Goal: Transaction & Acquisition: Obtain resource

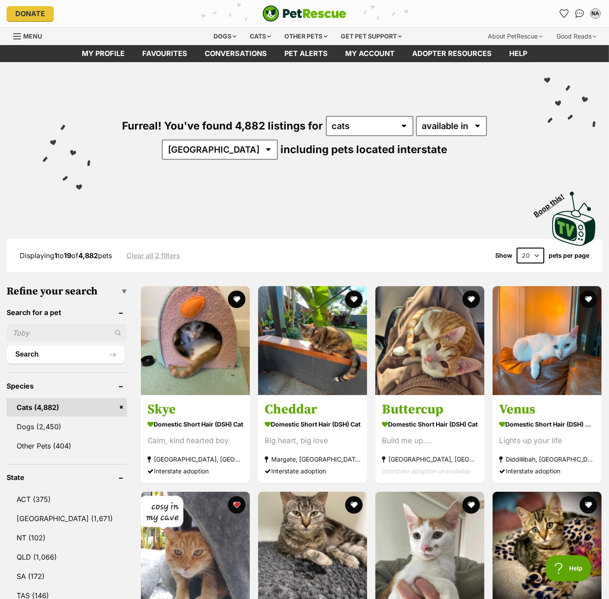
click at [536, 256] on select "20 40 60" at bounding box center [530, 255] width 28 height 16
select select "60"
click at [516, 247] on select "20 40 60" at bounding box center [530, 255] width 28 height 16
click at [40, 515] on link "[GEOGRAPHIC_DATA] (1,671)" at bounding box center [67, 518] width 120 height 18
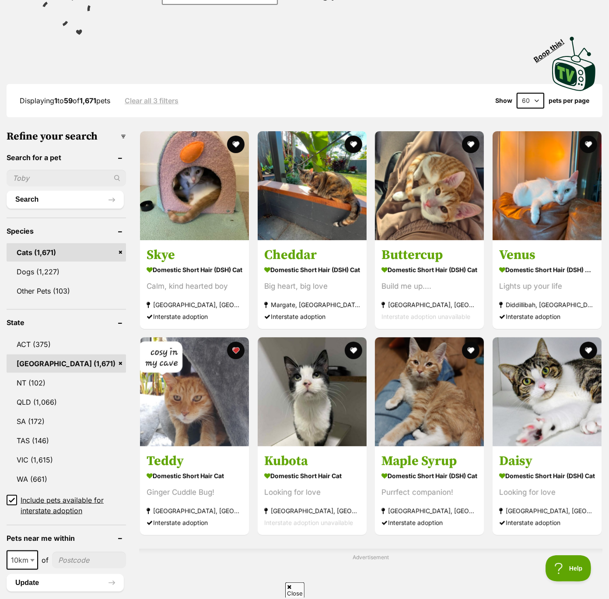
scroll to position [162, 0]
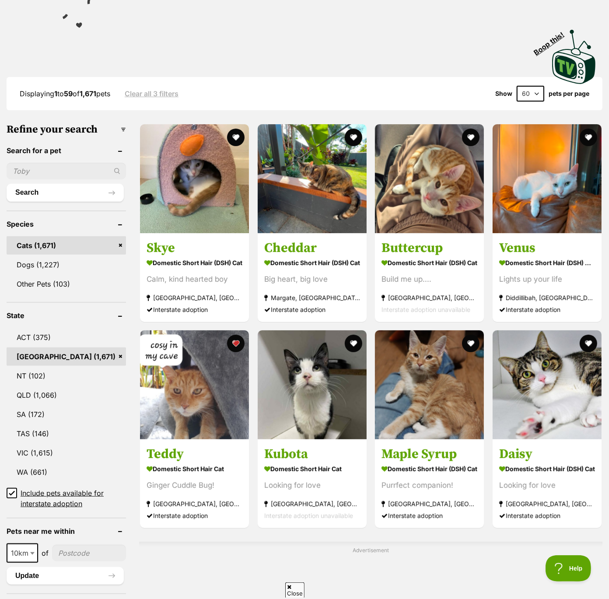
click at [10, 492] on icon at bounding box center [12, 493] width 6 height 6
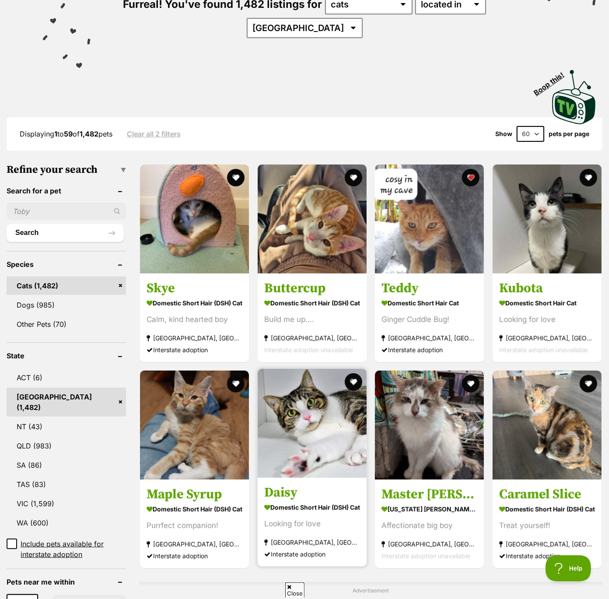
scroll to position [122, 0]
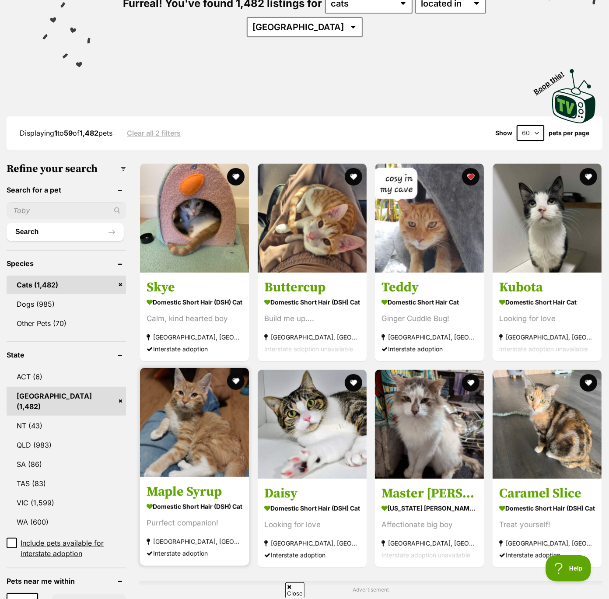
click at [180, 430] on img at bounding box center [194, 422] width 109 height 109
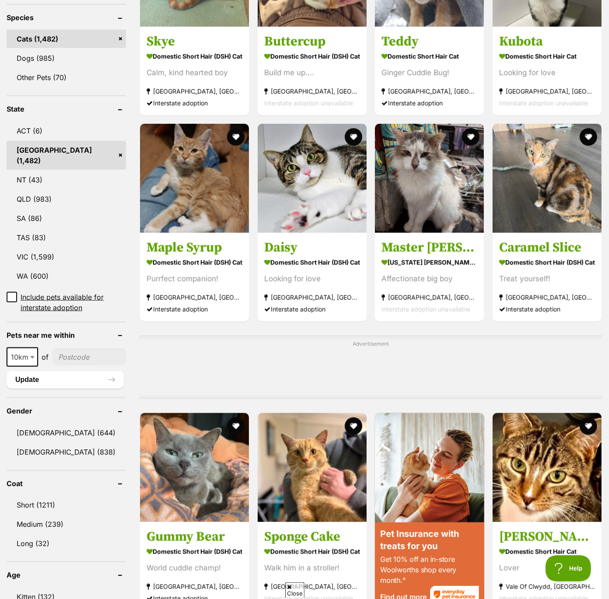
scroll to position [370, 0]
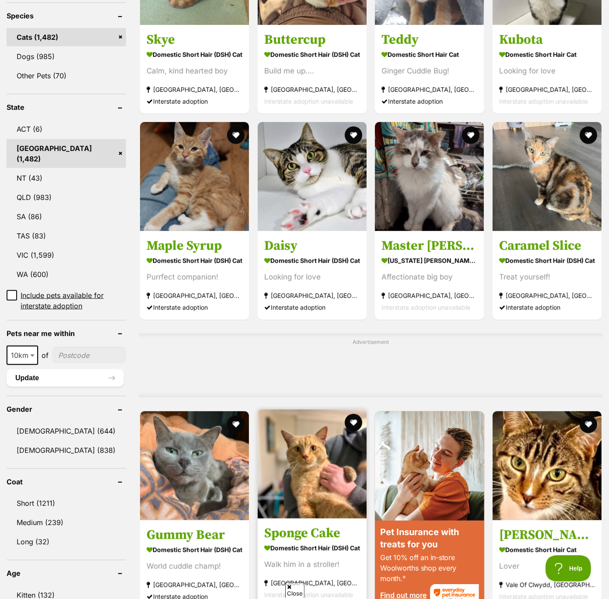
click at [318, 477] on img at bounding box center [312, 463] width 109 height 109
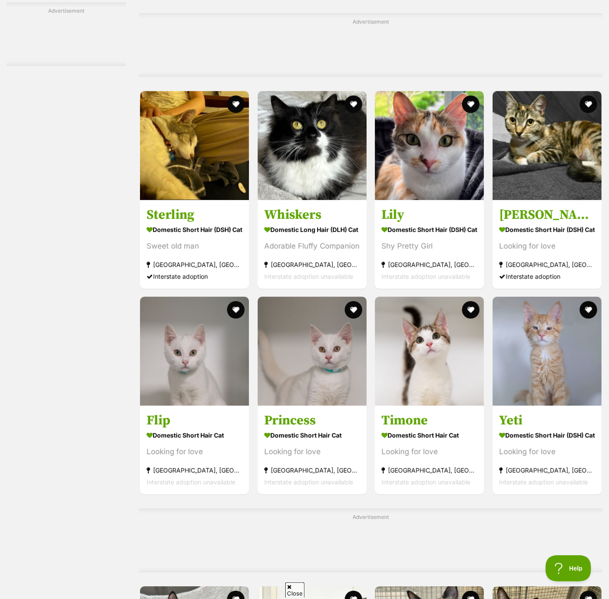
scroll to position [2274, 0]
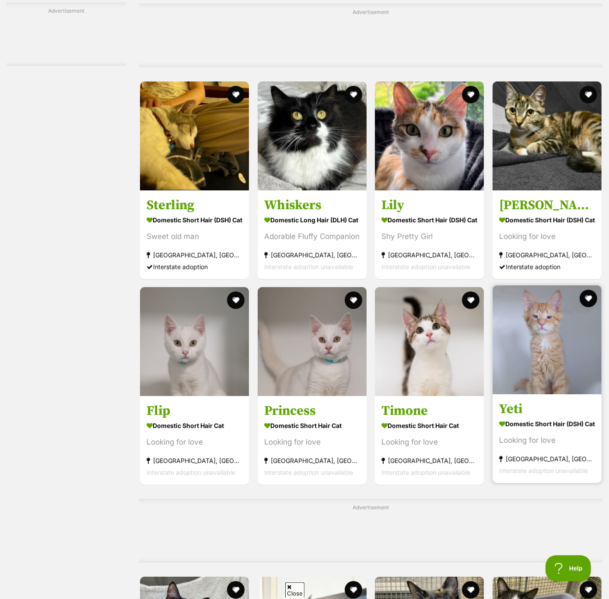
click at [574, 379] on img at bounding box center [546, 339] width 109 height 109
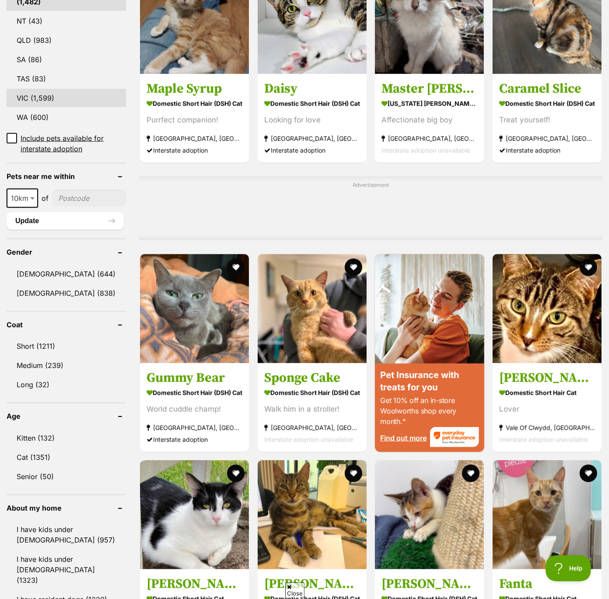
scroll to position [529, 0]
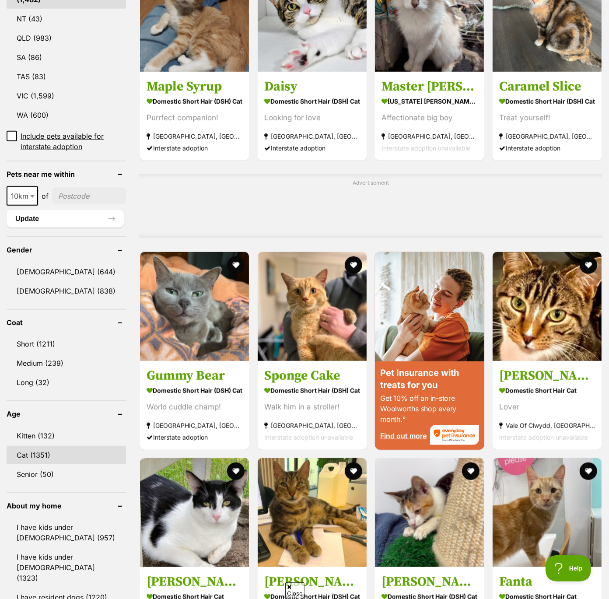
click at [35, 445] on link "Cat (1351)" at bounding box center [66, 454] width 119 height 18
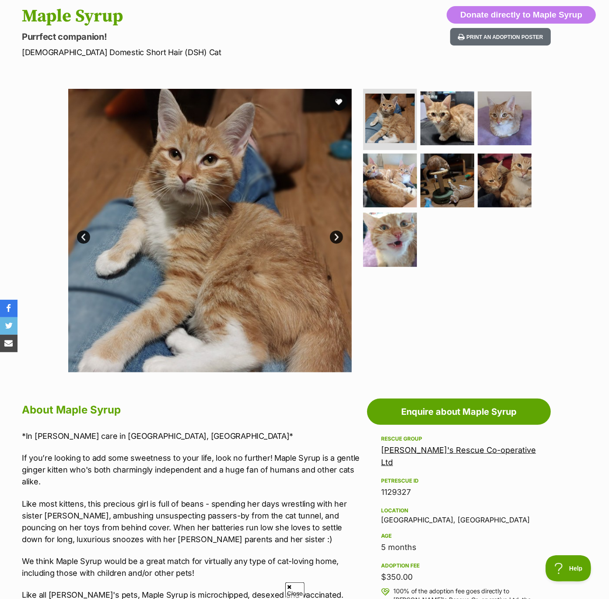
scroll to position [102, 0]
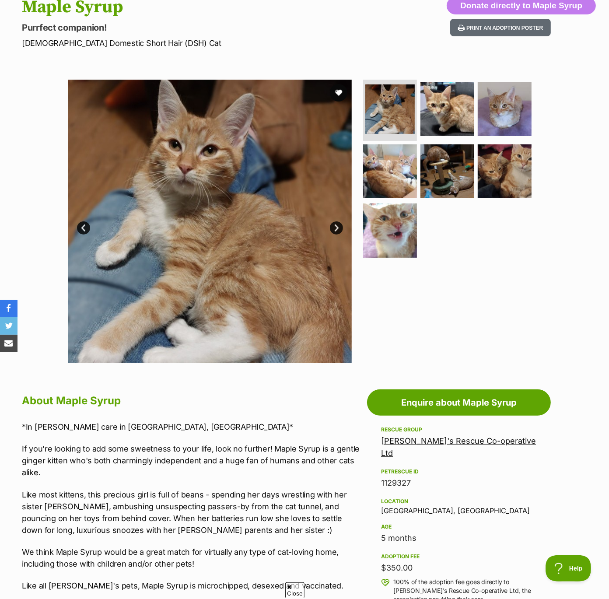
click at [340, 226] on link "Next" at bounding box center [336, 227] width 13 height 13
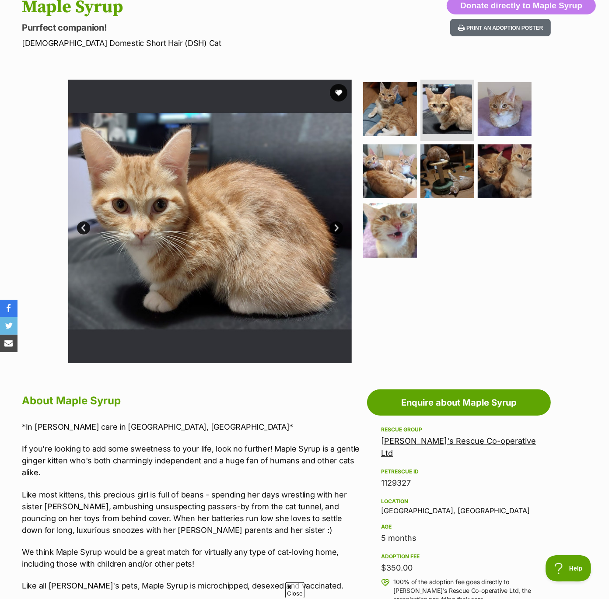
click at [340, 226] on link "Next" at bounding box center [336, 227] width 13 height 13
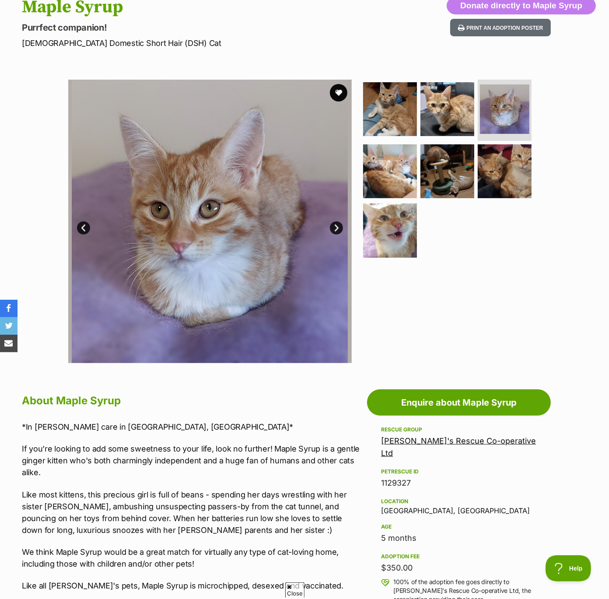
click at [340, 226] on link "Next" at bounding box center [336, 227] width 13 height 13
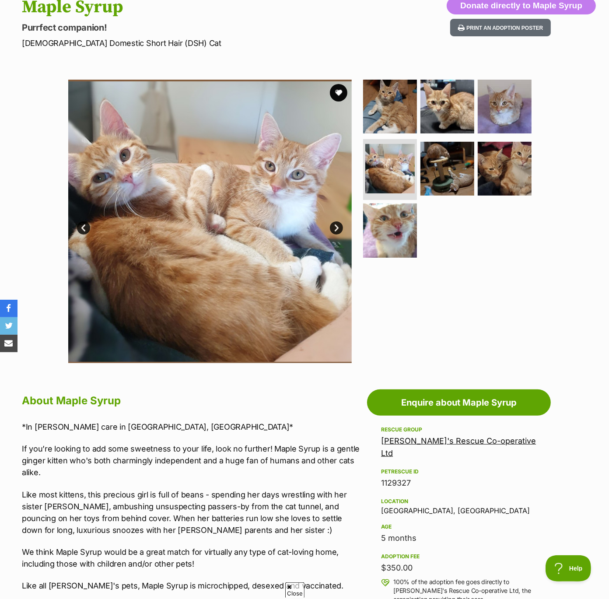
click at [340, 226] on link "Next" at bounding box center [336, 227] width 13 height 13
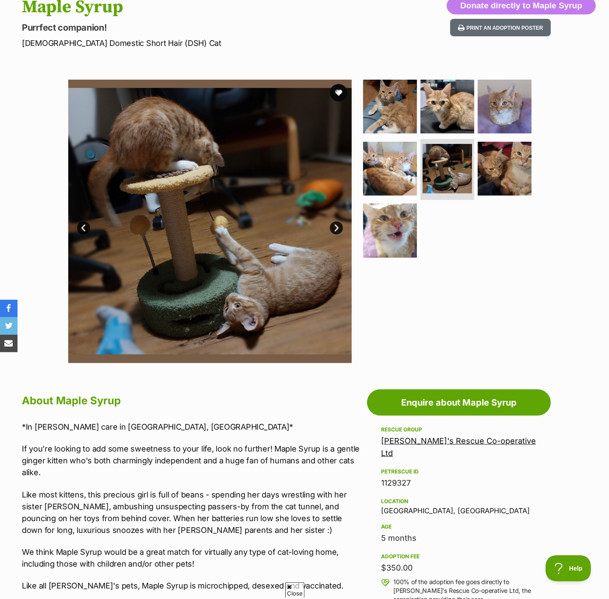
click at [340, 226] on link "Next" at bounding box center [336, 227] width 13 height 13
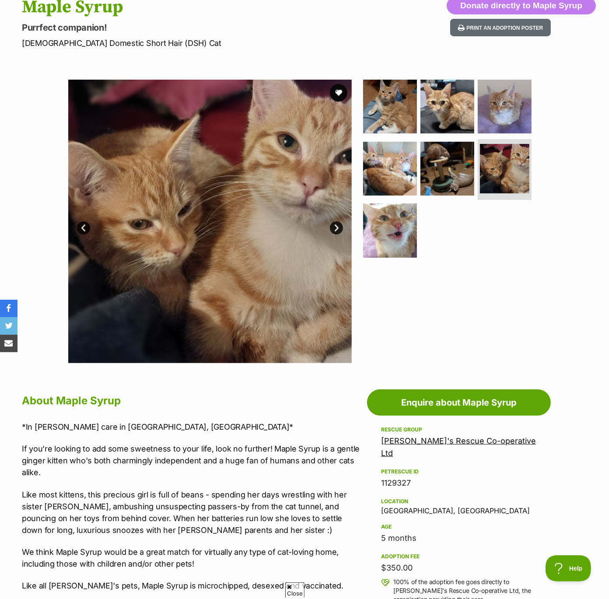
click at [340, 226] on link "Next" at bounding box center [336, 227] width 13 height 13
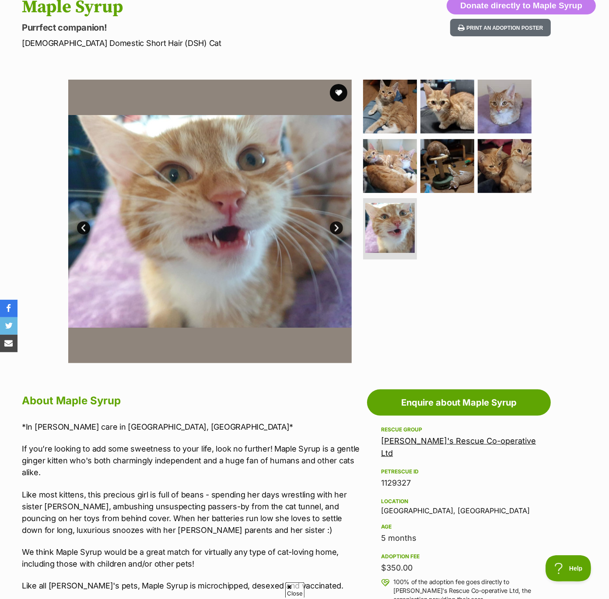
click at [340, 226] on link "Next" at bounding box center [336, 227] width 13 height 13
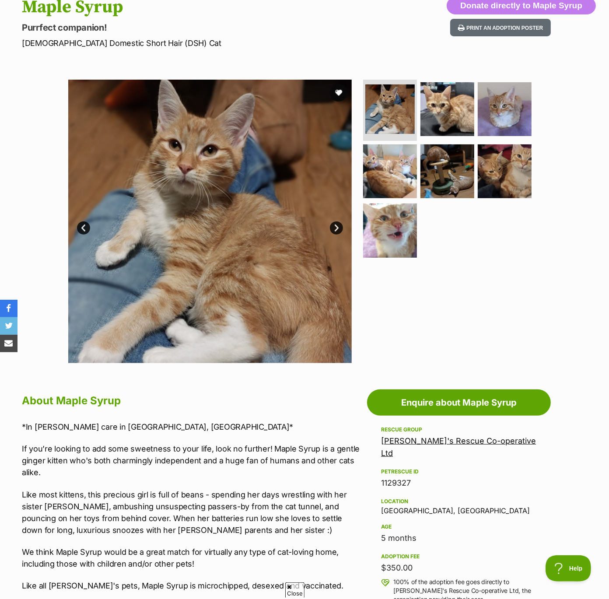
scroll to position [116, 0]
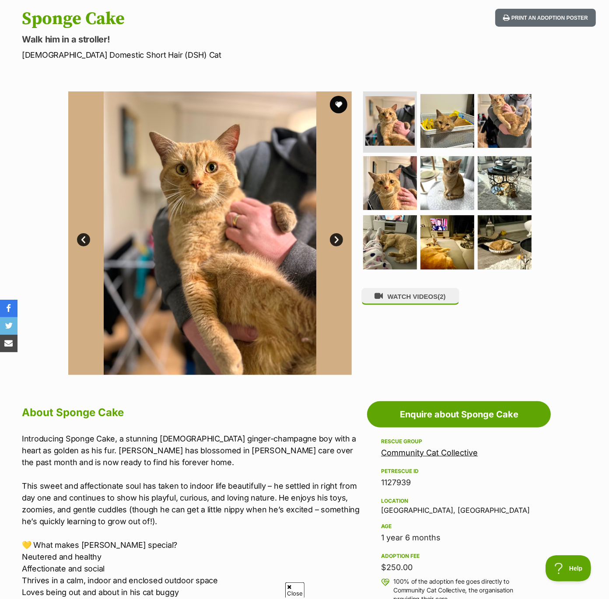
scroll to position [95, 0]
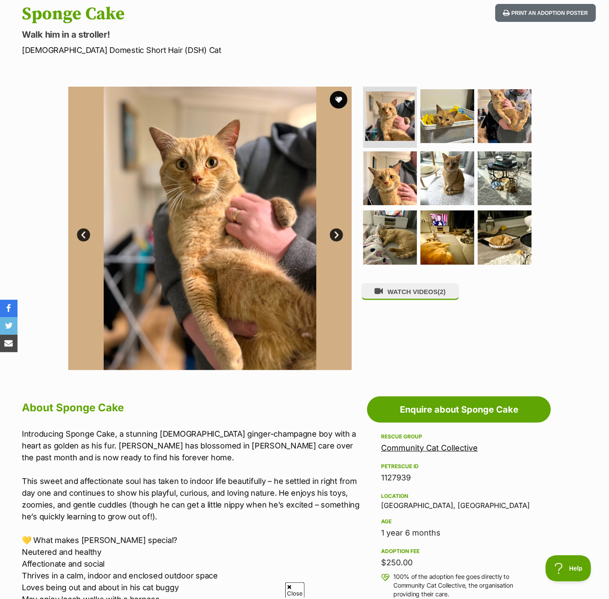
click at [340, 226] on img at bounding box center [209, 228] width 283 height 283
click at [339, 231] on link "Next" at bounding box center [336, 234] width 13 height 13
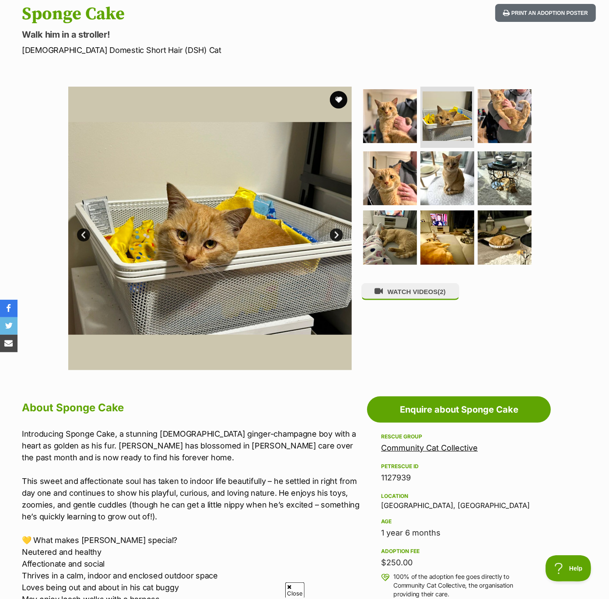
click at [339, 231] on link "Next" at bounding box center [336, 234] width 13 height 13
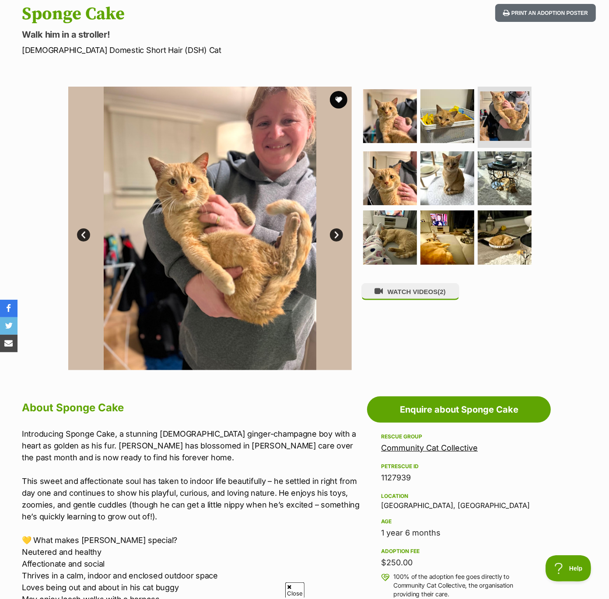
click at [339, 231] on link "Next" at bounding box center [336, 234] width 13 height 13
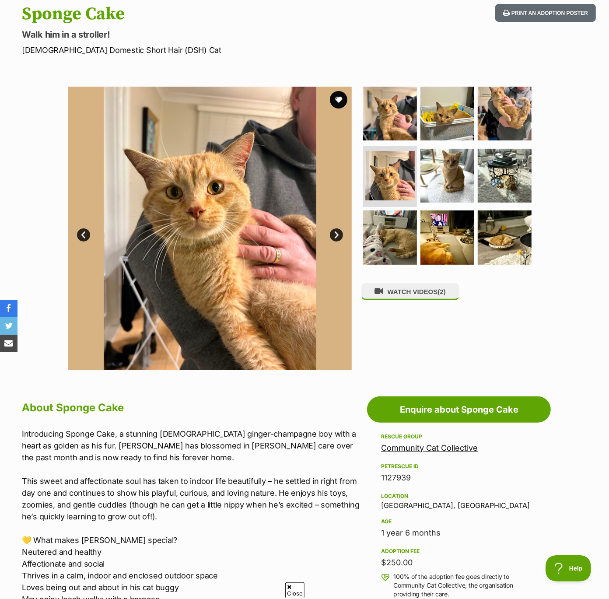
click at [339, 231] on link "Next" at bounding box center [336, 234] width 13 height 13
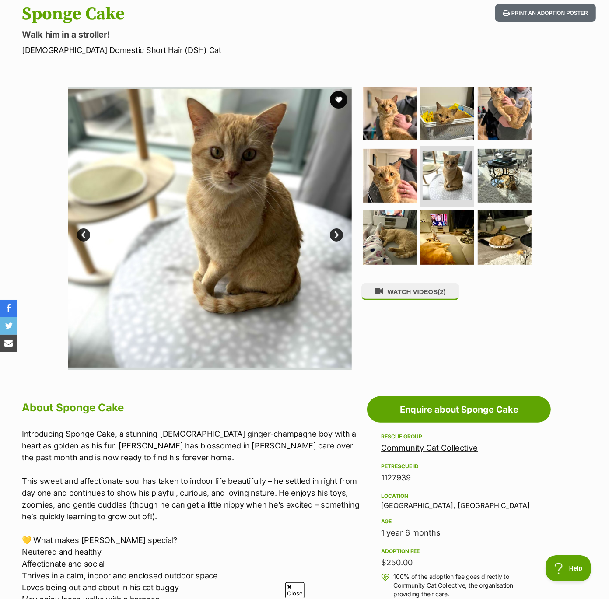
click at [339, 231] on link "Next" at bounding box center [336, 234] width 13 height 13
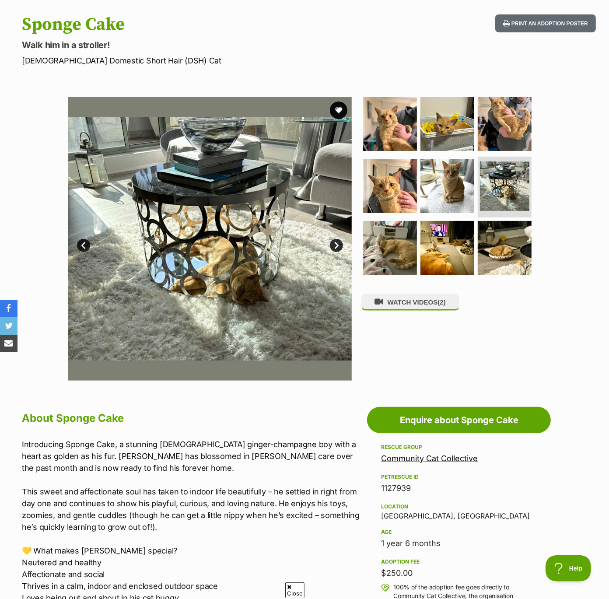
scroll to position [0, 0]
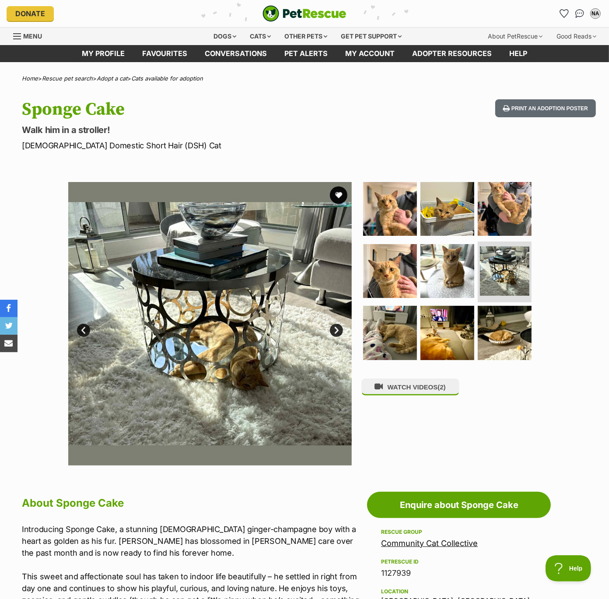
click at [332, 329] on link "Next" at bounding box center [336, 330] width 13 height 13
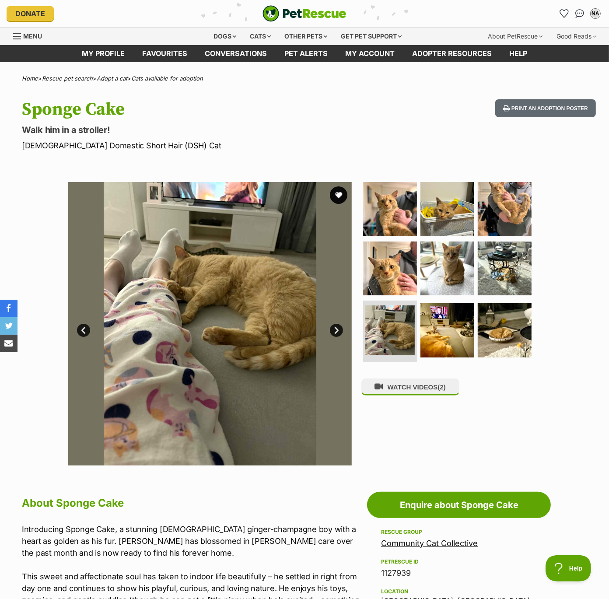
click at [332, 329] on link "Next" at bounding box center [336, 330] width 13 height 13
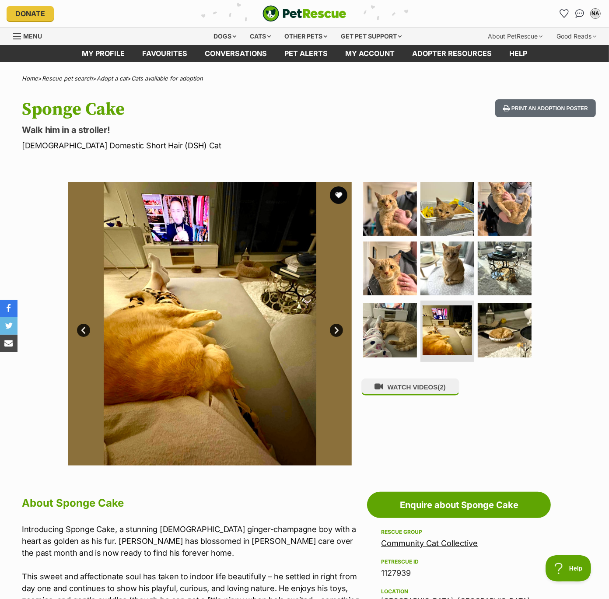
click at [332, 329] on link "Next" at bounding box center [336, 330] width 13 height 13
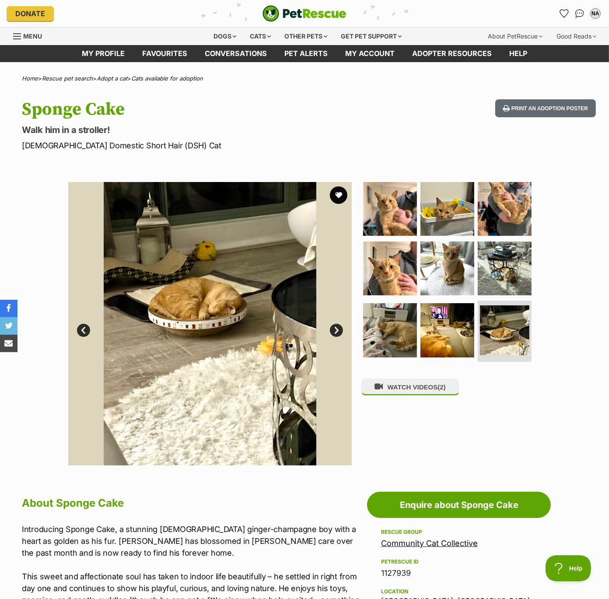
click at [332, 329] on link "Next" at bounding box center [336, 330] width 13 height 13
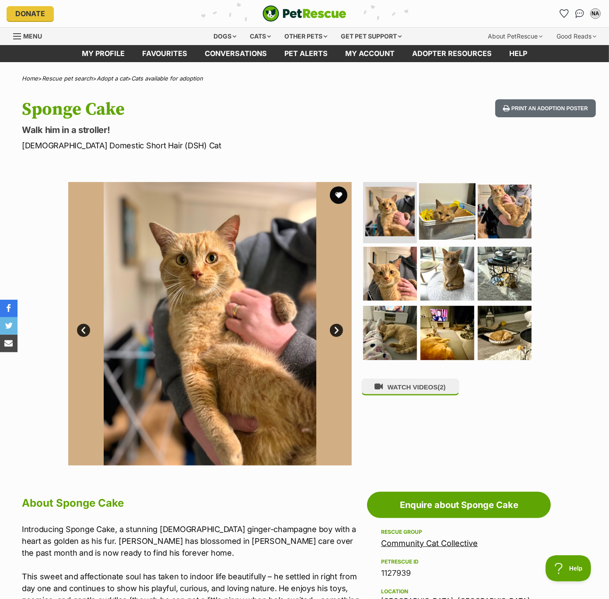
click at [447, 216] on img at bounding box center [447, 211] width 56 height 56
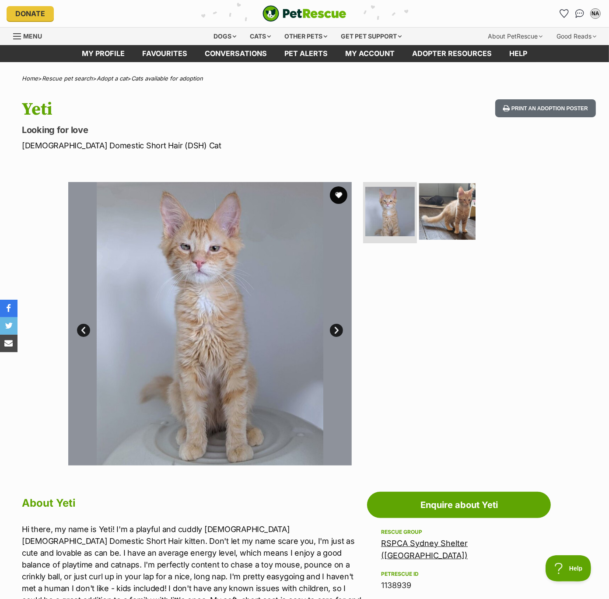
click at [440, 200] on img at bounding box center [447, 211] width 56 height 56
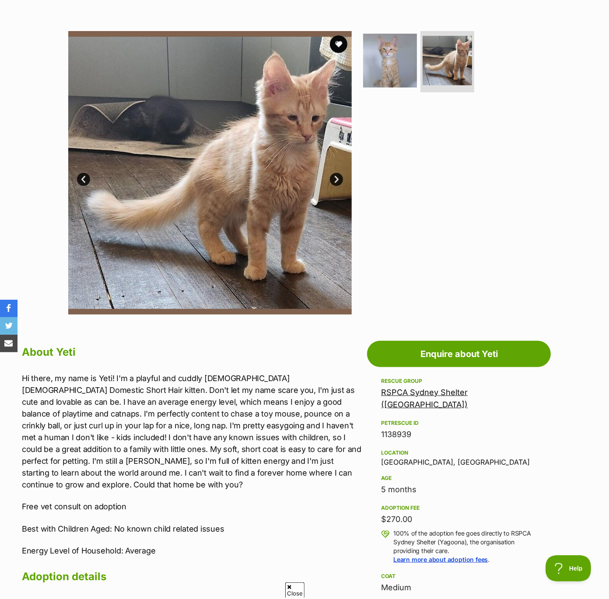
scroll to position [150, 0]
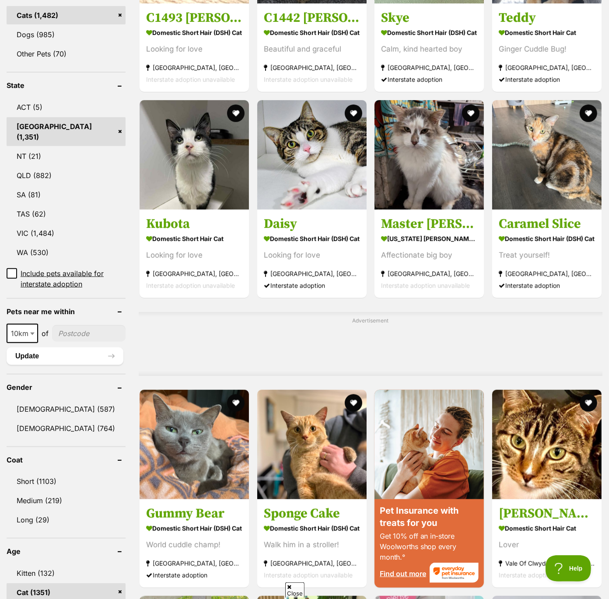
scroll to position [404, 0]
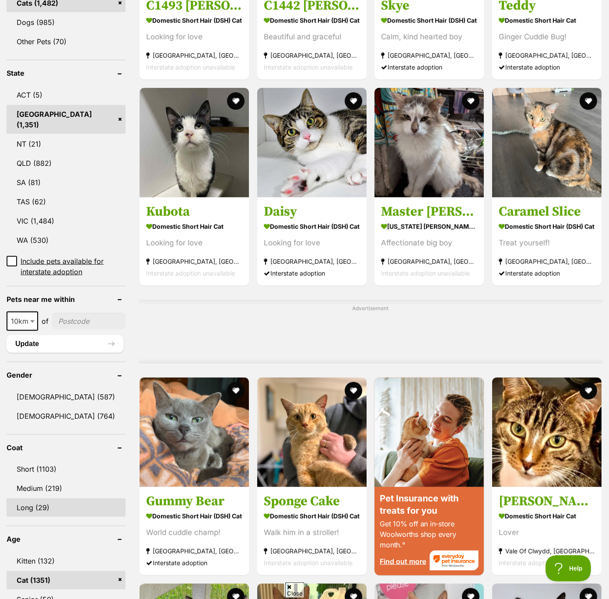
click at [31, 498] on link "Long (29)" at bounding box center [66, 507] width 119 height 18
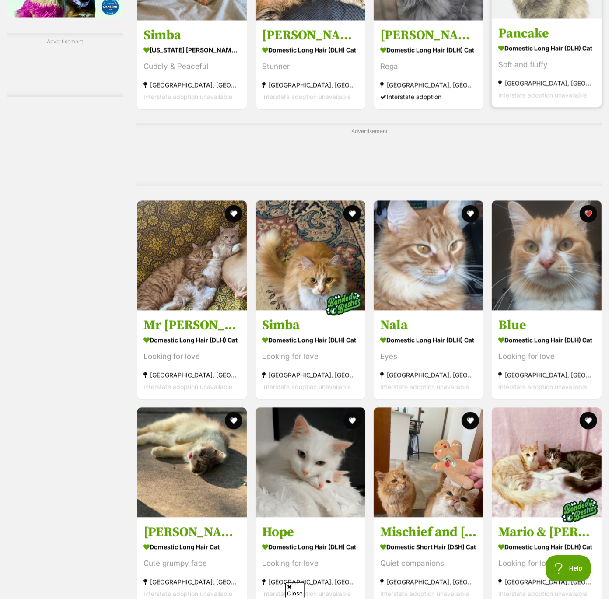
scroll to position [1492, 0]
